Goal: Transaction & Acquisition: Purchase product/service

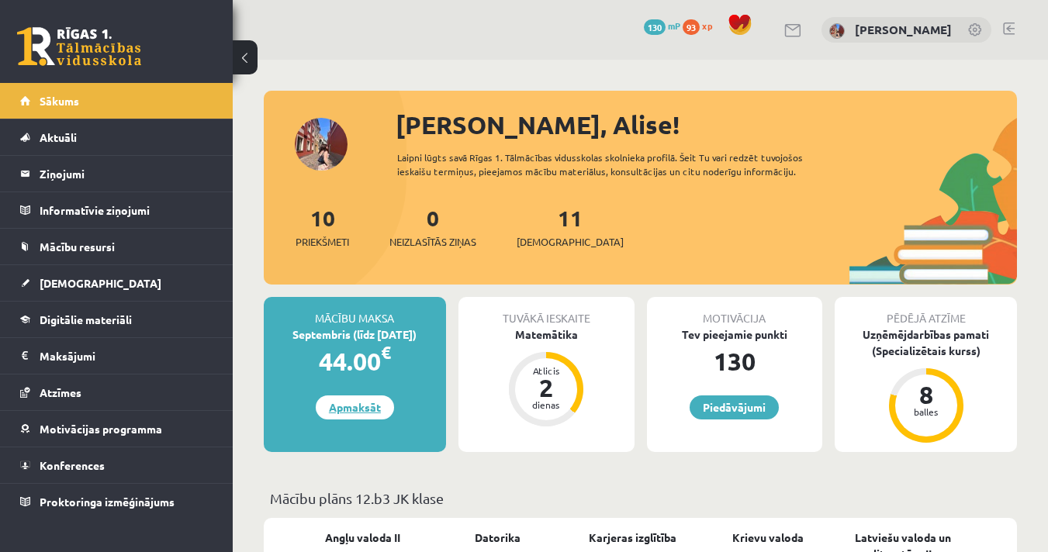
click at [360, 407] on link "Apmaksāt" at bounding box center [355, 407] width 78 height 24
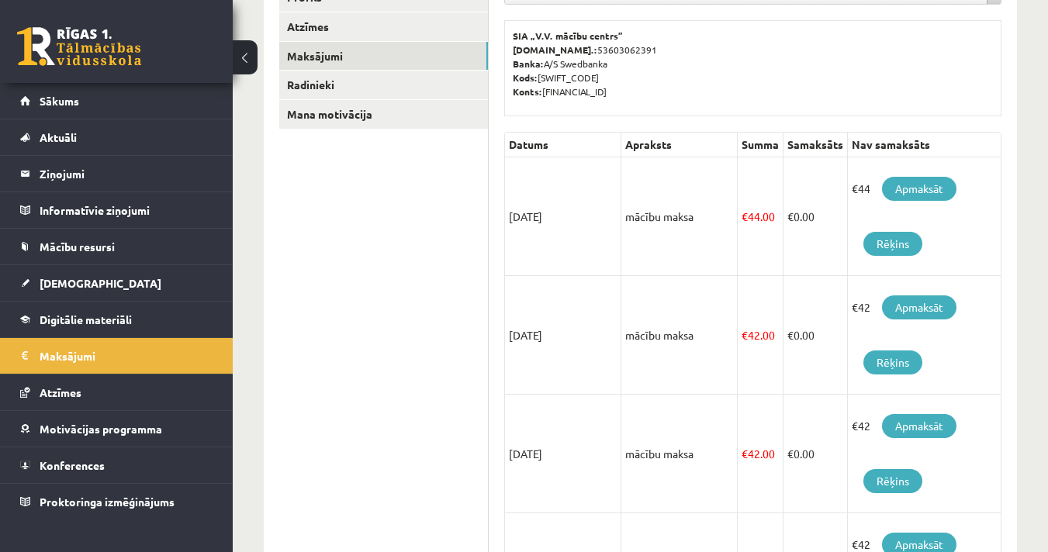
scroll to position [247, 0]
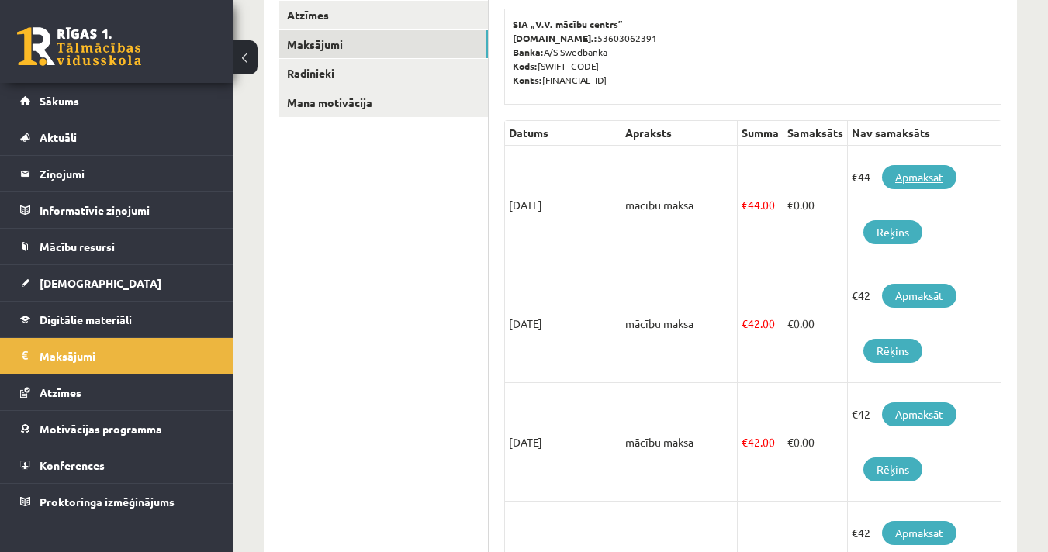
click at [913, 175] on link "Apmaksāt" at bounding box center [919, 177] width 74 height 24
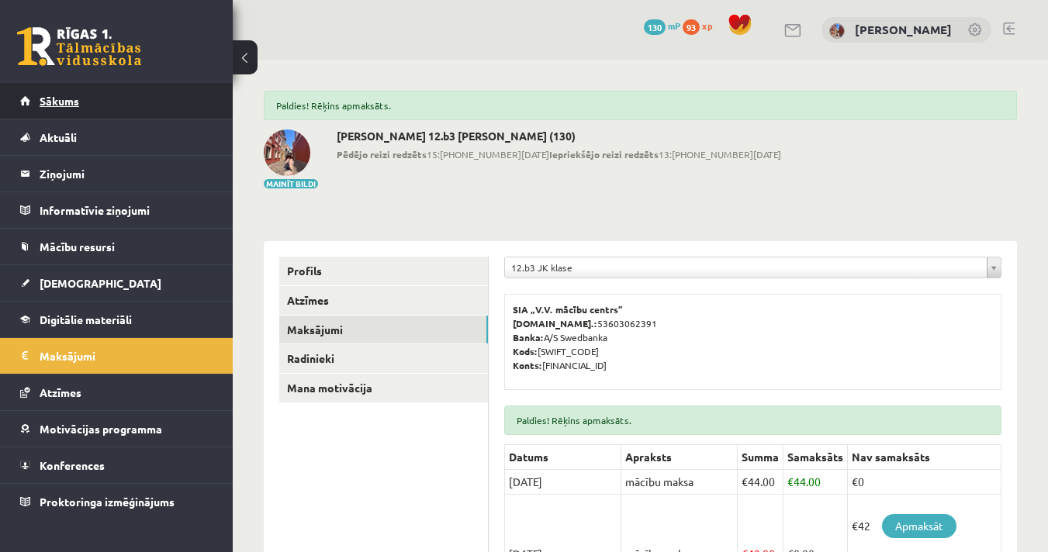
click at [59, 102] on span "Sākums" at bounding box center [60, 101] width 40 height 14
